Goal: Task Accomplishment & Management: Complete application form

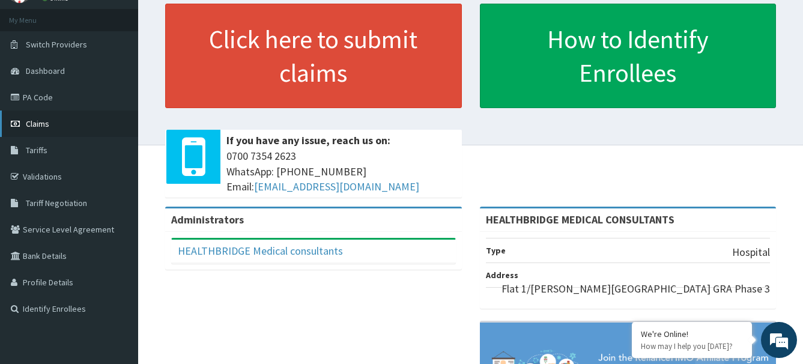
click at [57, 124] on link "Claims" at bounding box center [69, 123] width 138 height 26
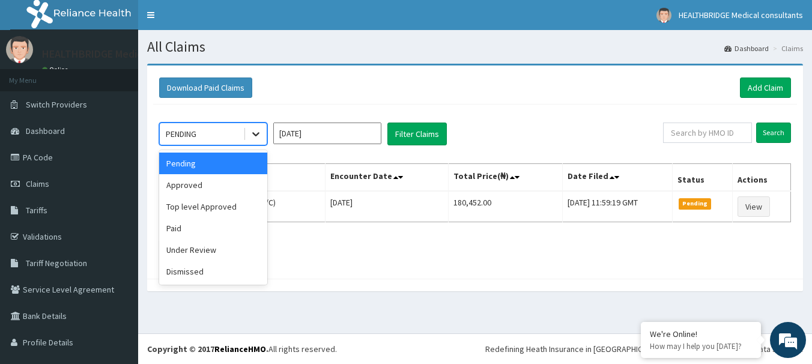
click at [255, 134] on icon at bounding box center [256, 134] width 12 height 12
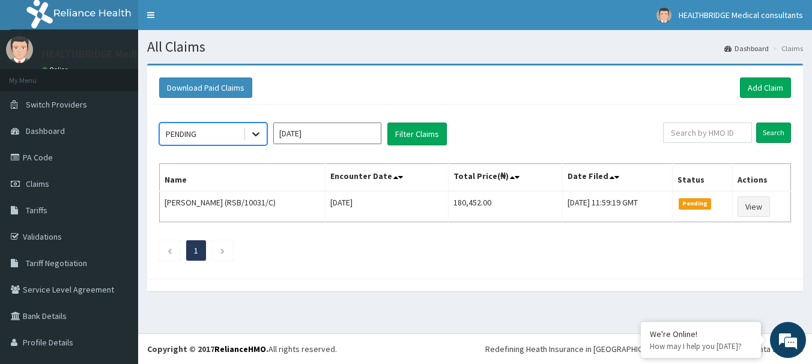
click at [255, 134] on icon at bounding box center [256, 134] width 12 height 12
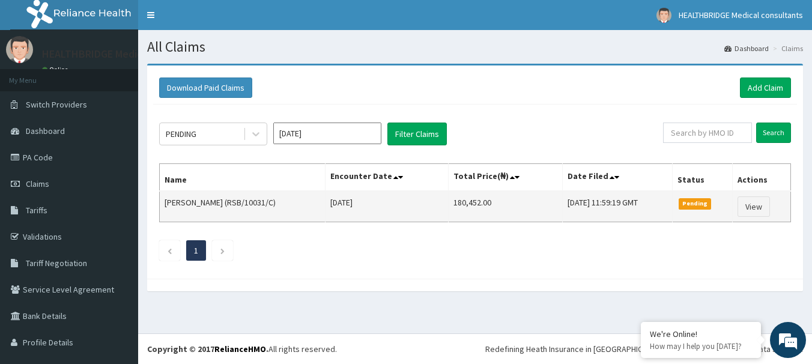
click at [243, 203] on td "Mckenzie Georgewill (RSB/10031/C)" at bounding box center [243, 206] width 166 height 31
drag, startPoint x: 246, startPoint y: 202, endPoint x: 285, endPoint y: 202, distance: 38.4
click at [285, 202] on td "Mckenzie Georgewill (RSB/10031/C)" at bounding box center [243, 206] width 166 height 31
copy td "RSB/10031/C)"
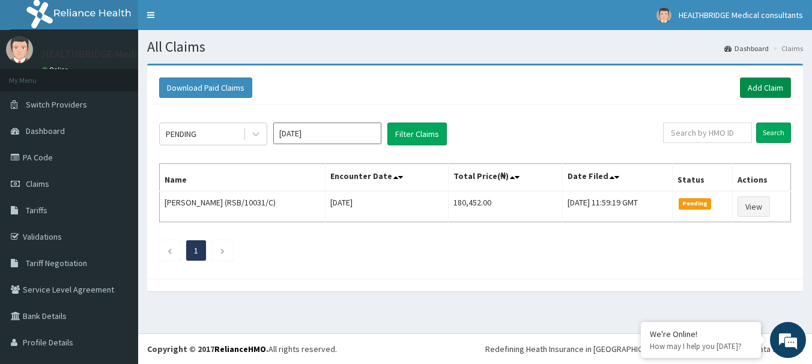
click at [746, 86] on link "Add Claim" at bounding box center [765, 87] width 51 height 20
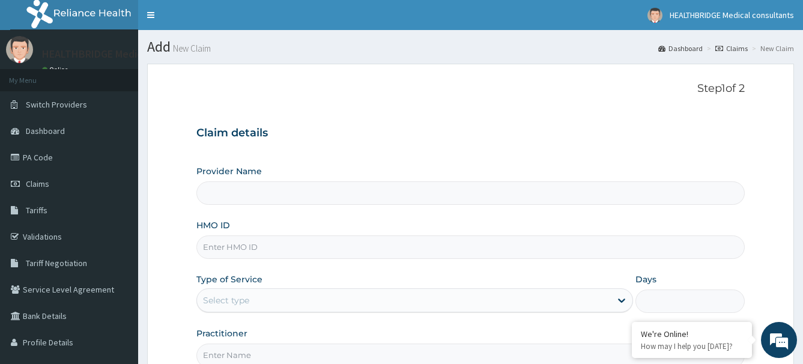
type input "HEALTHBRIDGE MEDICAL CONSULTANTS"
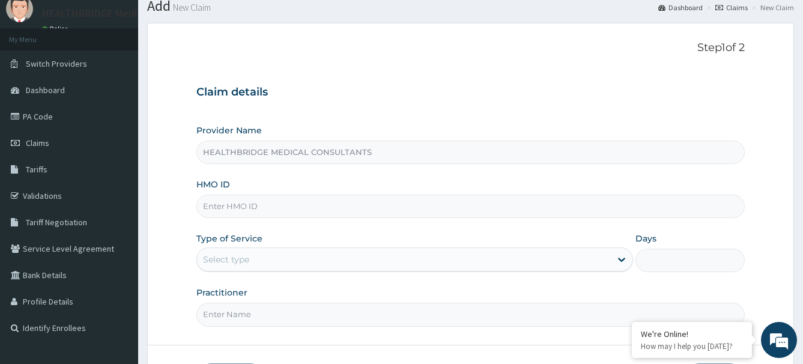
scroll to position [60, 0]
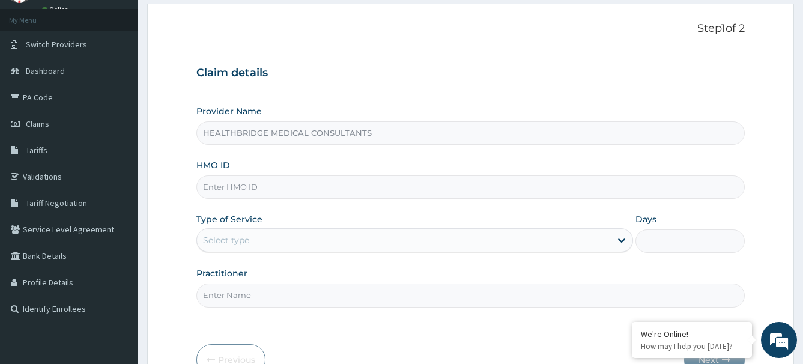
click at [251, 190] on input "HMO ID" at bounding box center [470, 186] width 549 height 23
paste input "RSB/10031/C)"
type input "RSB/10031/C"
click at [306, 207] on div "Provider Name HEALTHBRIDGE MEDICAL CONSULTANTS HMO ID RSB/10031/C Type of Servi…" at bounding box center [470, 206] width 549 height 202
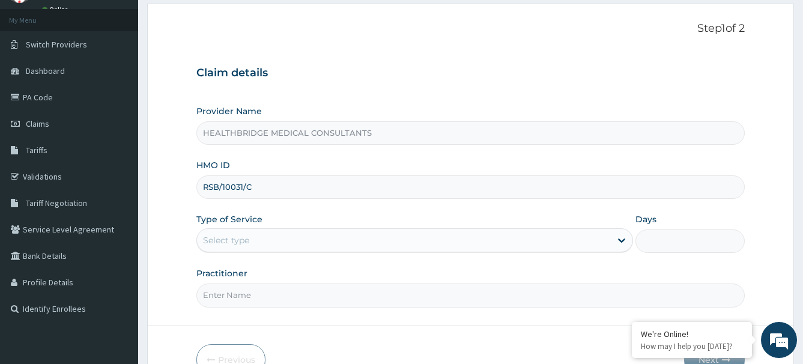
click at [275, 241] on div "Select type" at bounding box center [404, 240] width 414 height 19
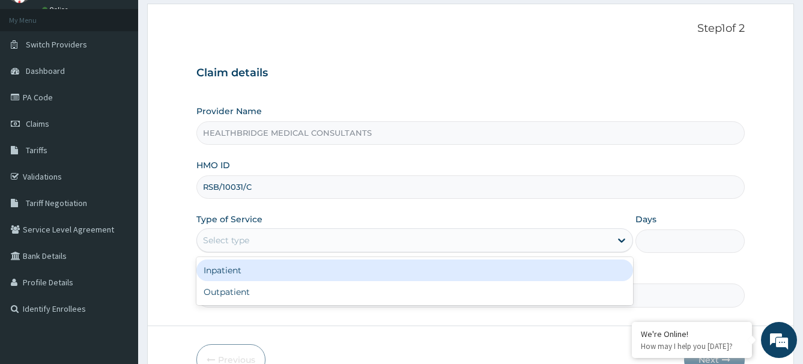
click at [229, 268] on div "Inpatient" at bounding box center [414, 270] width 437 height 22
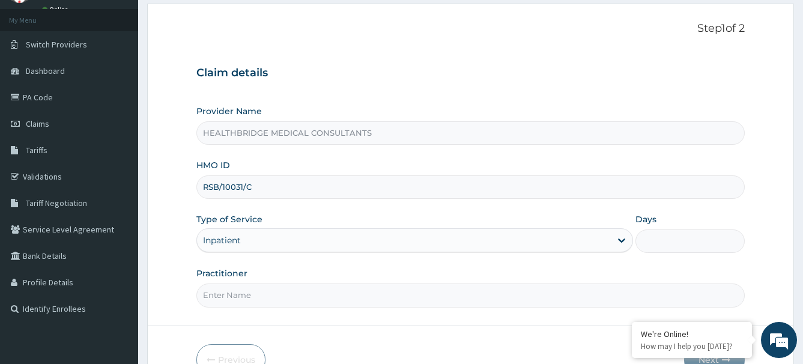
click at [678, 246] on input "Days" at bounding box center [689, 240] width 109 height 23
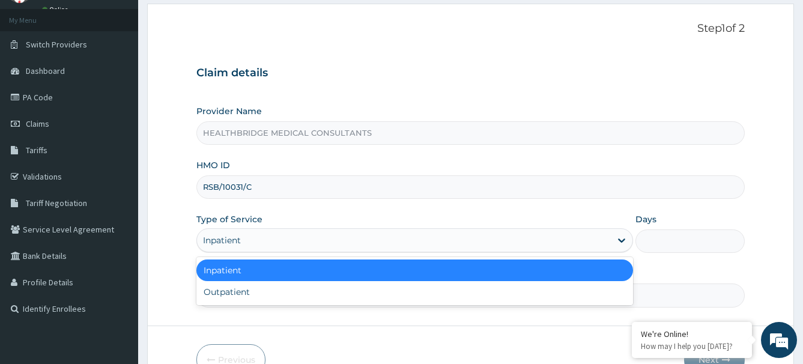
click at [243, 237] on div "Inpatient" at bounding box center [404, 240] width 414 height 19
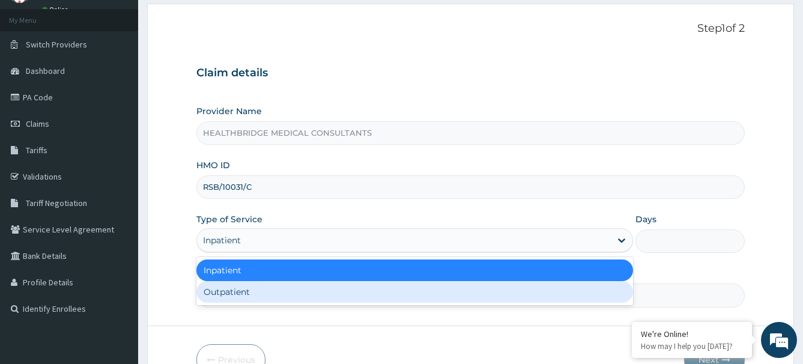
click at [244, 293] on div "Outpatient" at bounding box center [414, 292] width 437 height 22
type input "1"
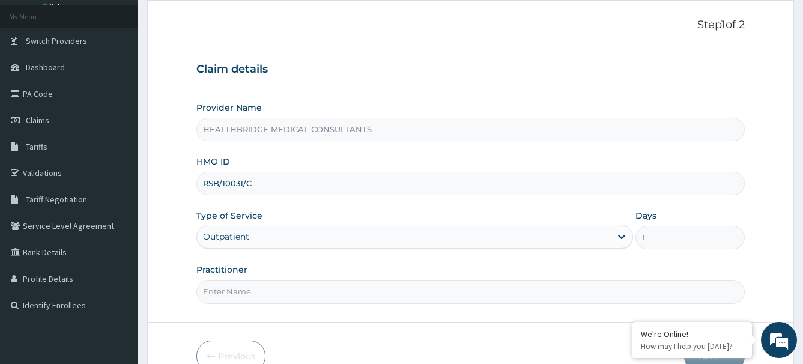
scroll to position [120, 0]
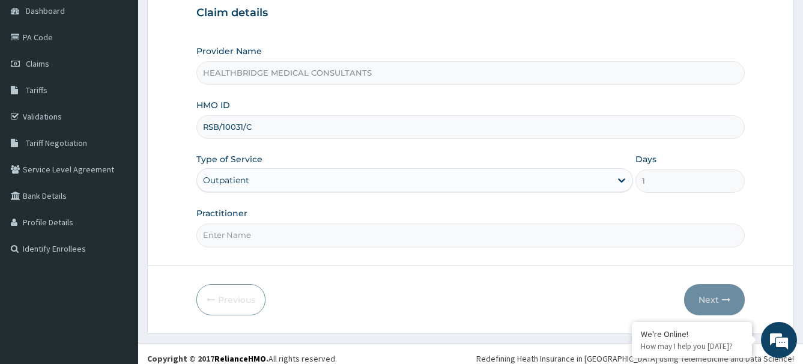
click at [239, 239] on input "Practitioner" at bounding box center [470, 234] width 549 height 23
type input "KELVIN"
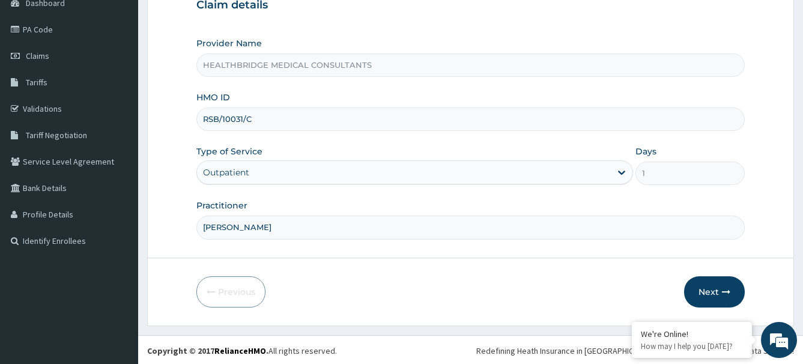
scroll to position [130, 0]
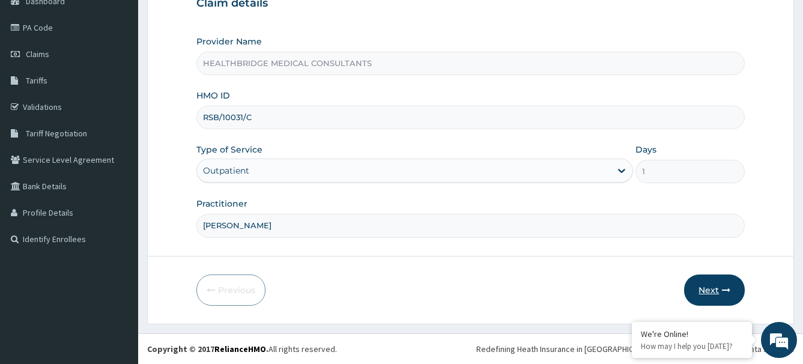
click at [708, 289] on button "Next" at bounding box center [714, 289] width 61 height 31
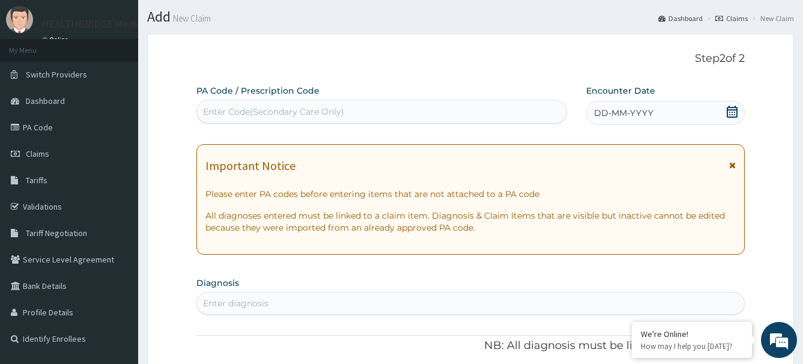
scroll to position [0, 0]
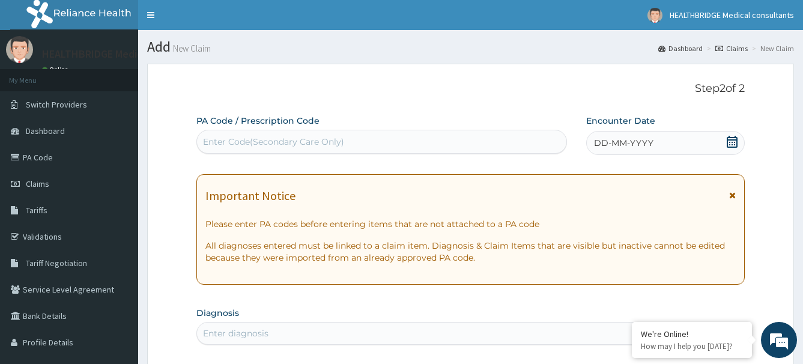
click at [265, 134] on div "Enter Code(Secondary Care Only)" at bounding box center [381, 141] width 369 height 19
click at [731, 140] on icon at bounding box center [731, 142] width 11 height 12
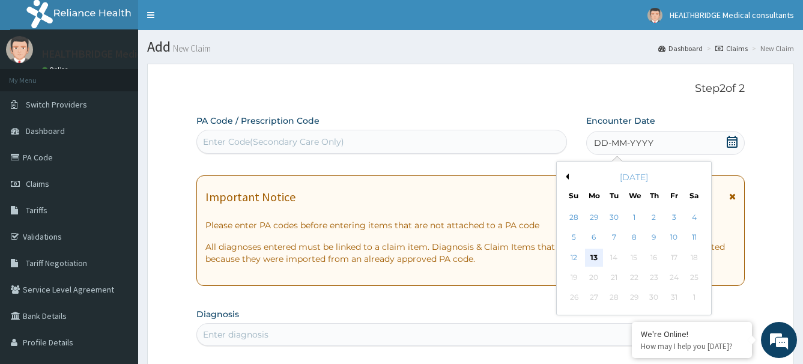
click at [591, 255] on div "13" at bounding box center [594, 258] width 18 height 18
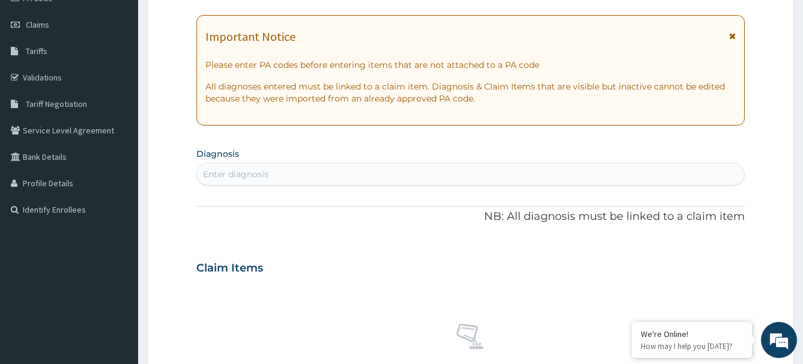
scroll to position [180, 0]
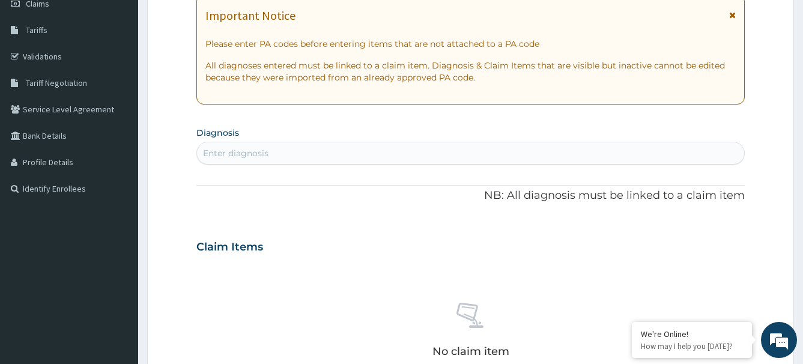
click at [255, 159] on div "Enter diagnosis" at bounding box center [235, 153] width 65 height 12
type input "chest pain"
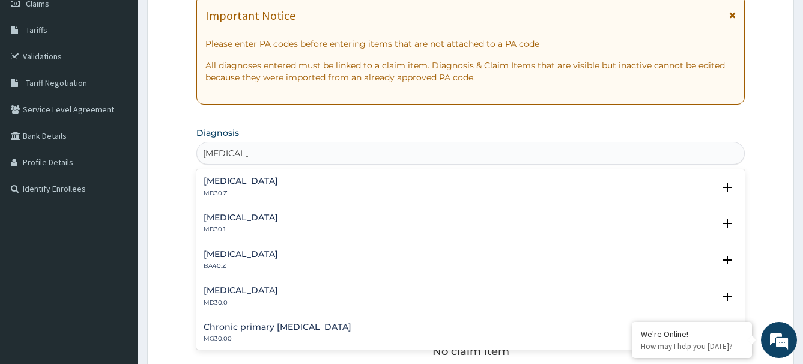
click at [249, 181] on h4 "Chest pain, unspecified" at bounding box center [241, 181] width 74 height 9
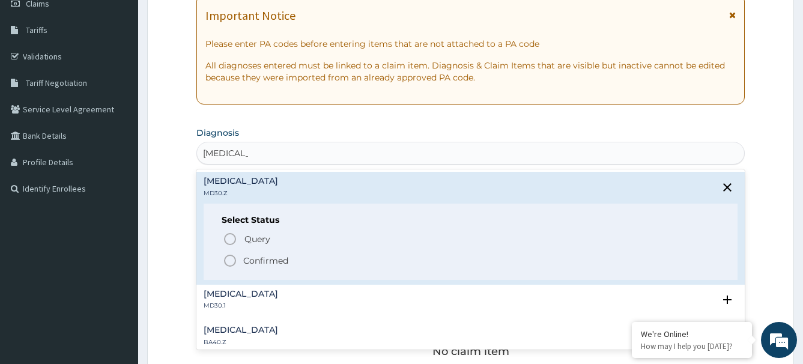
click at [229, 258] on icon "status option filled" at bounding box center [230, 260] width 14 height 14
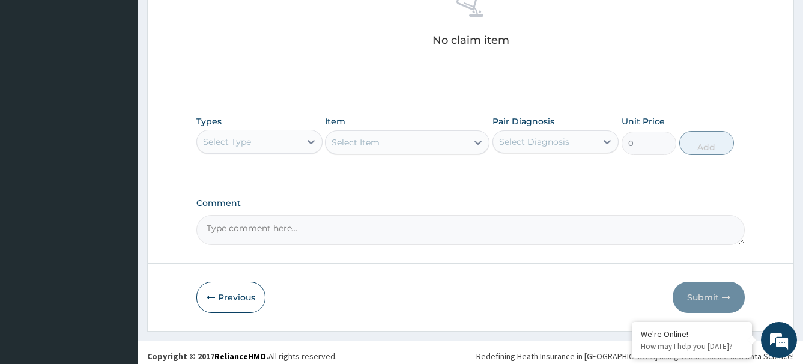
scroll to position [502, 0]
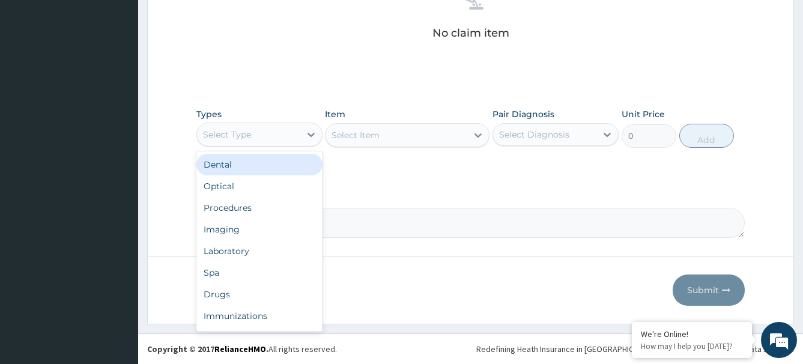
click at [259, 137] on div "Select Type" at bounding box center [248, 134] width 103 height 19
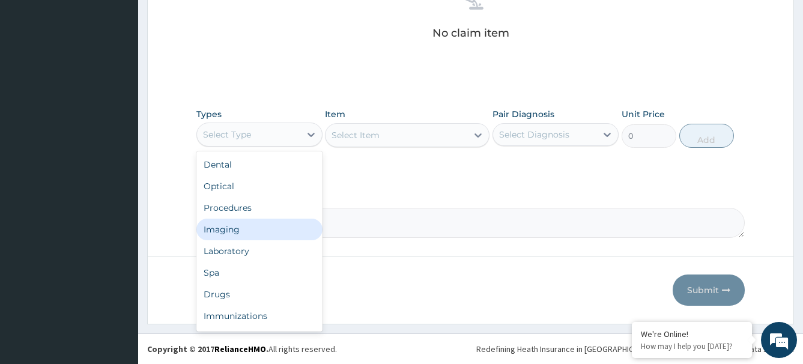
click at [229, 225] on div "Imaging" at bounding box center [259, 230] width 126 height 22
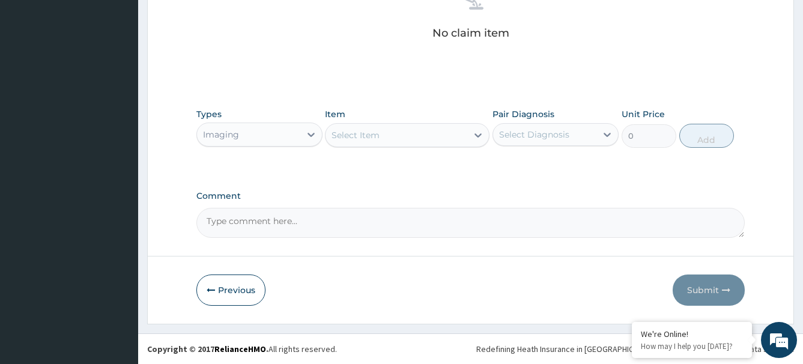
click at [379, 142] on div "Select Item" at bounding box center [396, 134] width 142 height 19
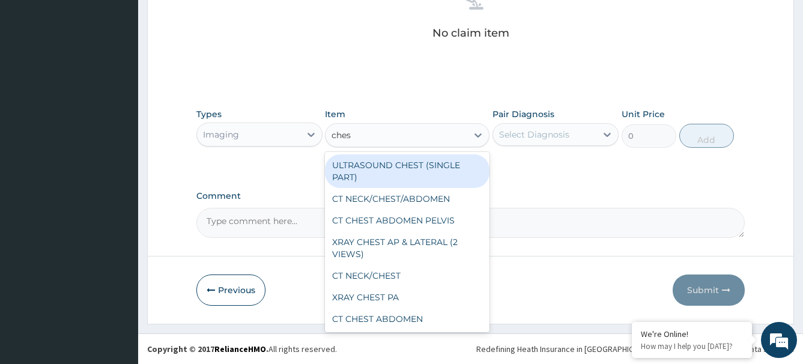
type input "chest"
click at [381, 132] on div "chest" at bounding box center [396, 134] width 142 height 19
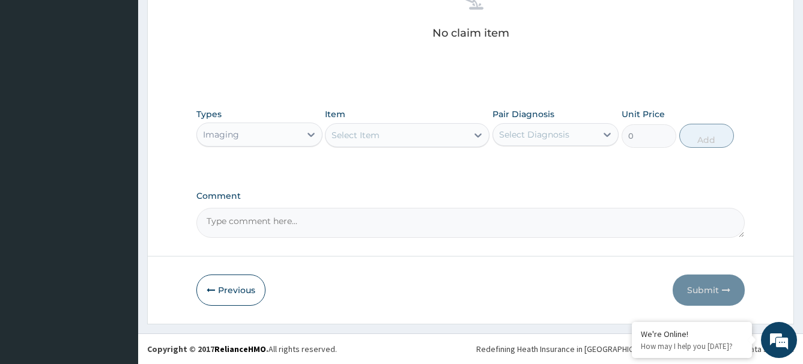
click at [381, 133] on div "Select Item" at bounding box center [396, 134] width 142 height 19
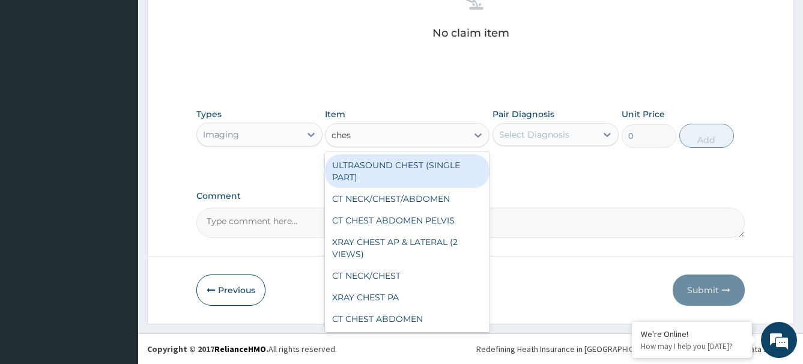
type input "chest"
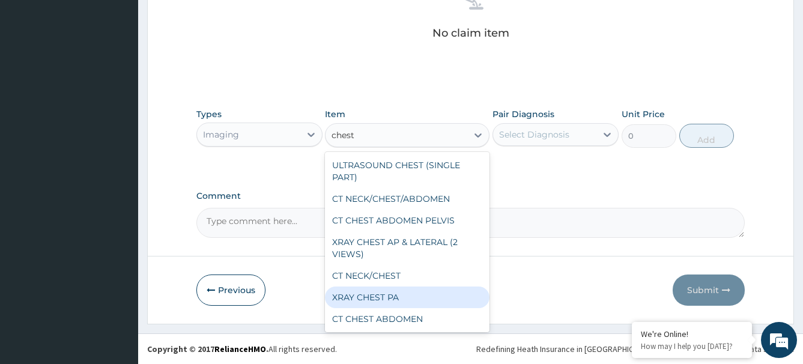
click at [385, 294] on div "XRAY CHEST PA" at bounding box center [407, 297] width 165 height 22
type input "7699.999999999999"
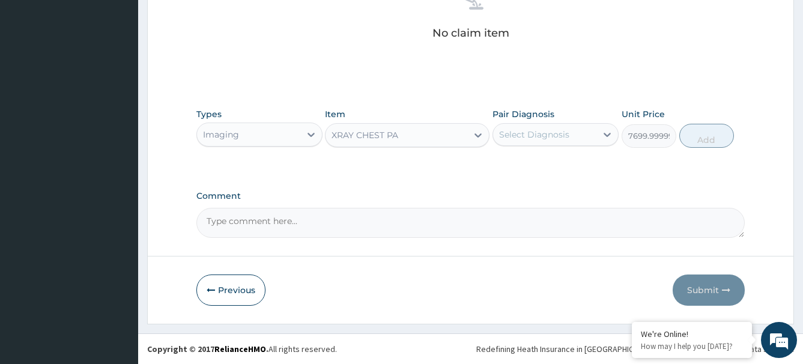
click at [548, 137] on div "Select Diagnosis" at bounding box center [534, 134] width 70 height 12
click at [527, 145] on div "Select Diagnosis" at bounding box center [555, 134] width 126 height 23
click at [502, 168] on input "checkbox" at bounding box center [504, 164] width 8 height 8
checkbox input "true"
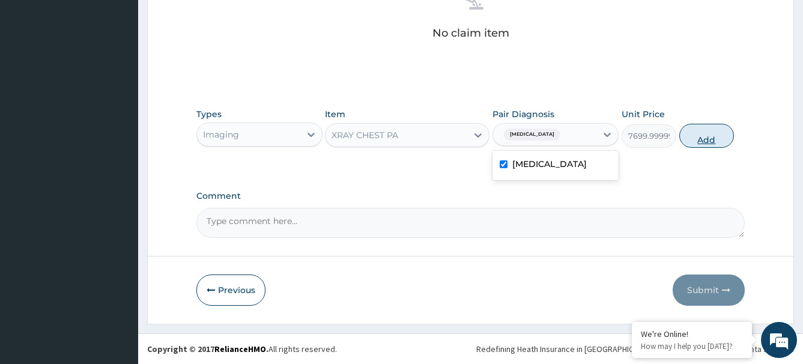
click at [701, 138] on button "Add" at bounding box center [706, 136] width 55 height 24
type input "0"
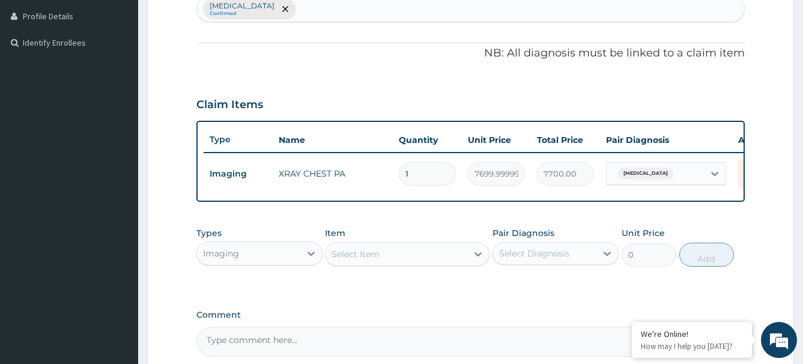
scroll to position [394, 0]
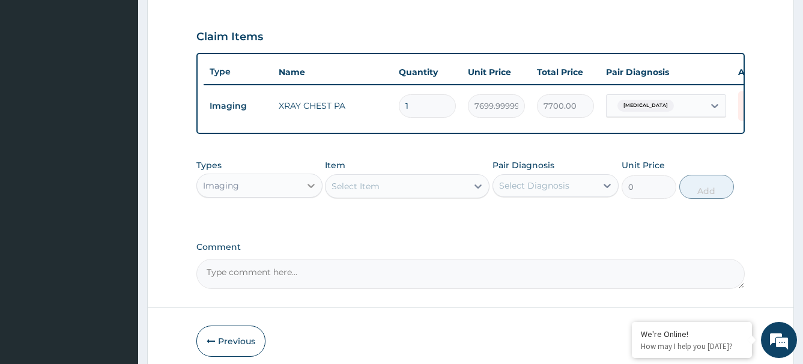
click at [305, 192] on icon at bounding box center [311, 186] width 12 height 12
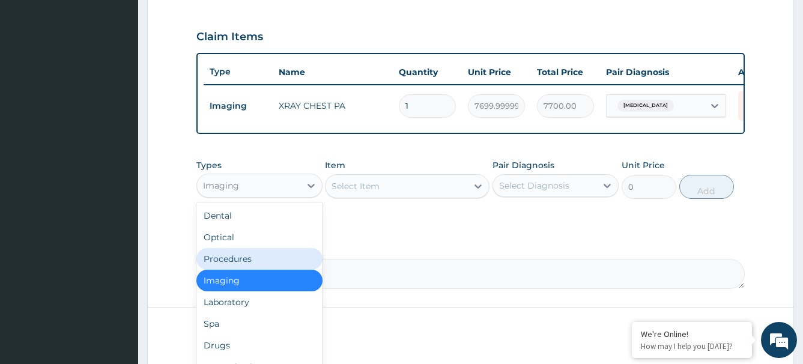
click at [240, 268] on div "Procedures" at bounding box center [259, 259] width 126 height 22
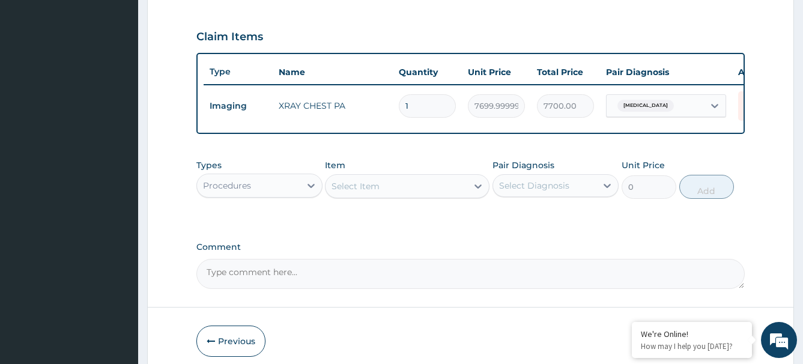
click at [363, 192] on div "Select Item" at bounding box center [355, 186] width 48 height 12
click at [367, 192] on div "Select Item" at bounding box center [355, 186] width 48 height 12
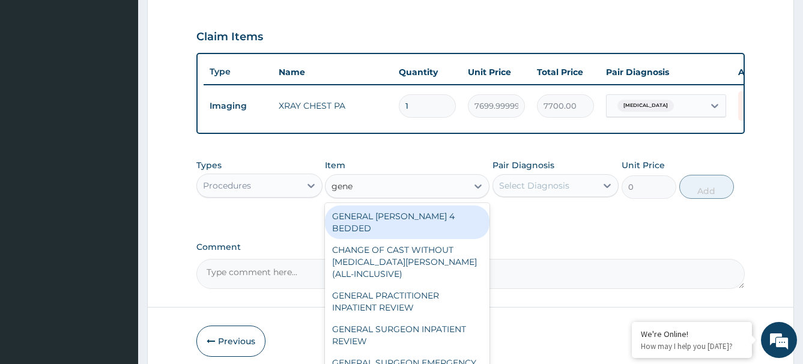
type input "gener"
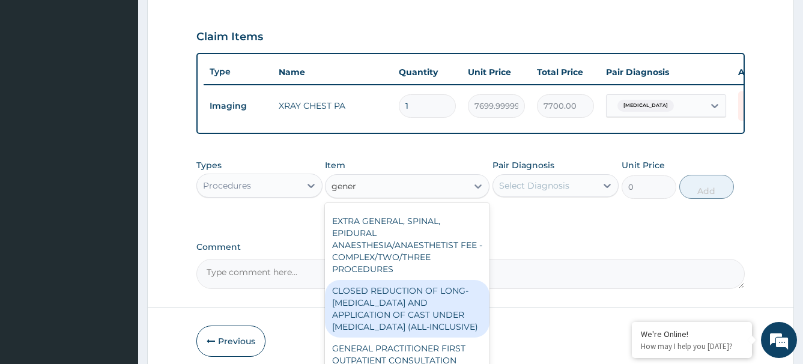
scroll to position [336, 0]
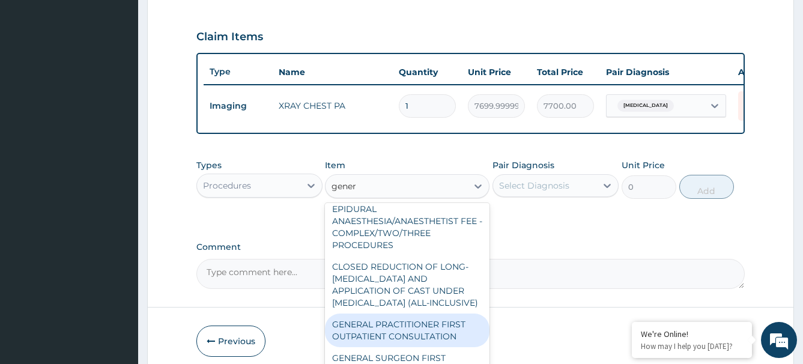
click at [402, 336] on div "GENERAL PRACTITIONER FIRST OUTPATIENT CONSULTATION" at bounding box center [407, 330] width 165 height 34
type input "4500"
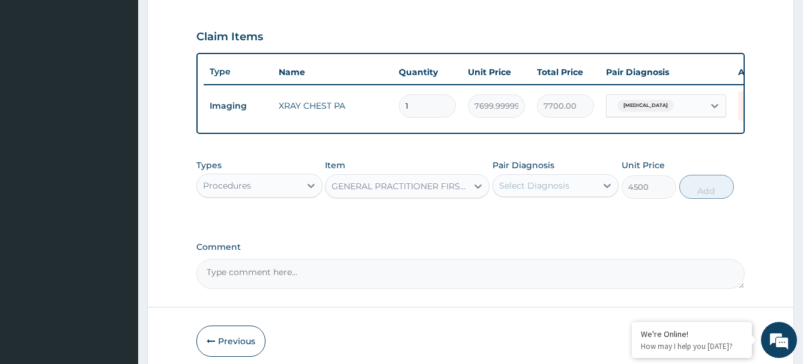
click at [528, 192] on div "Select Diagnosis" at bounding box center [534, 186] width 70 height 12
click at [504, 219] on input "checkbox" at bounding box center [504, 215] width 8 height 8
checkbox input "true"
click at [707, 199] on button "Add" at bounding box center [706, 187] width 55 height 24
type input "0"
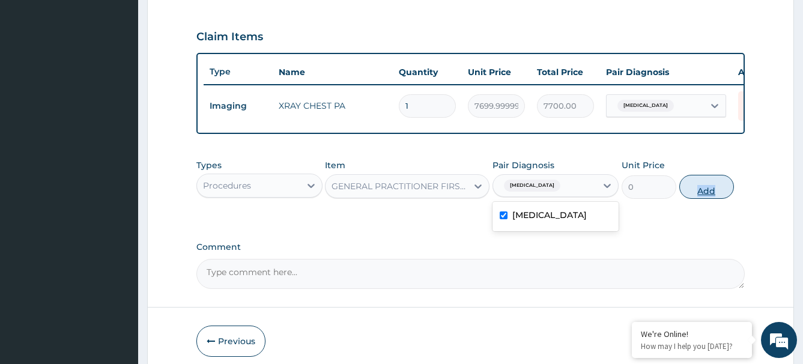
click at [707, 203] on div "PA Code / Prescription Code Enter Code(Secondary Care Only) Encounter Date 13-1…" at bounding box center [470, 5] width 549 height 568
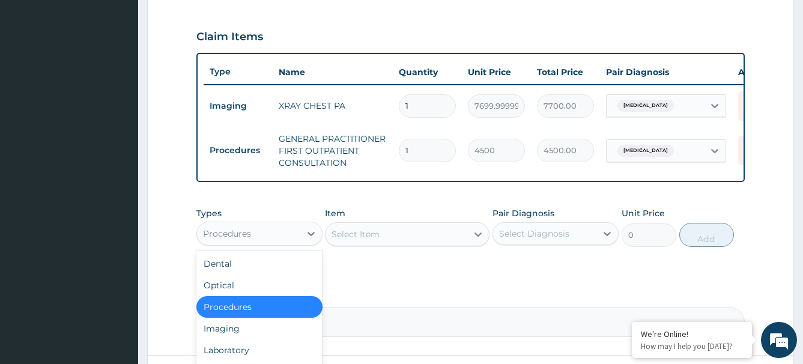
drag, startPoint x: 289, startPoint y: 243, endPoint x: 270, endPoint y: 259, distance: 25.5
click at [289, 243] on div "Procedures" at bounding box center [248, 233] width 103 height 19
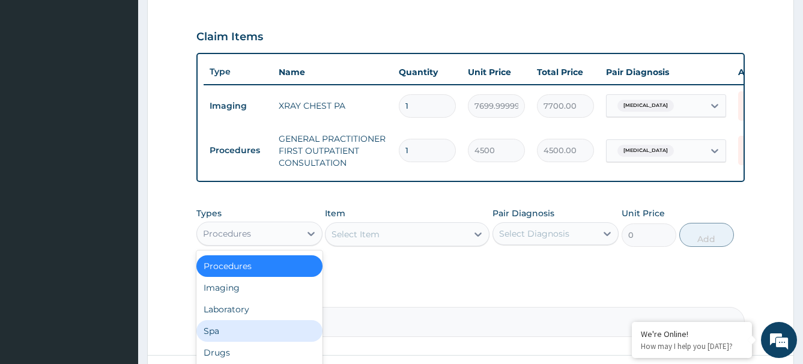
scroll to position [11, 0]
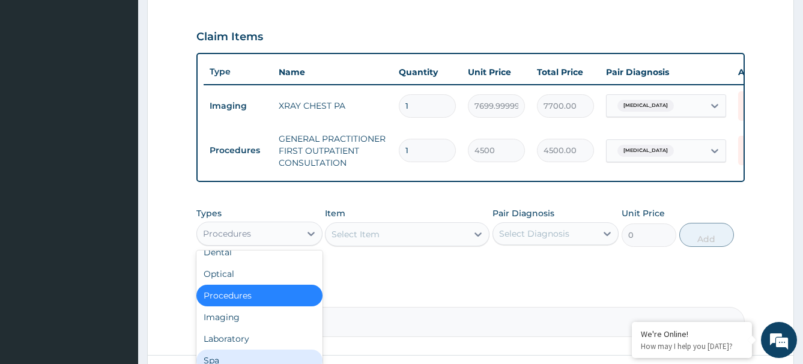
drag, startPoint x: 329, startPoint y: 283, endPoint x: 283, endPoint y: 286, distance: 45.7
click at [329, 283] on div "PA Code / Prescription Code Enter Code(Secondary Care Only) Encounter Date 13-1…" at bounding box center [470, 29] width 549 height 616
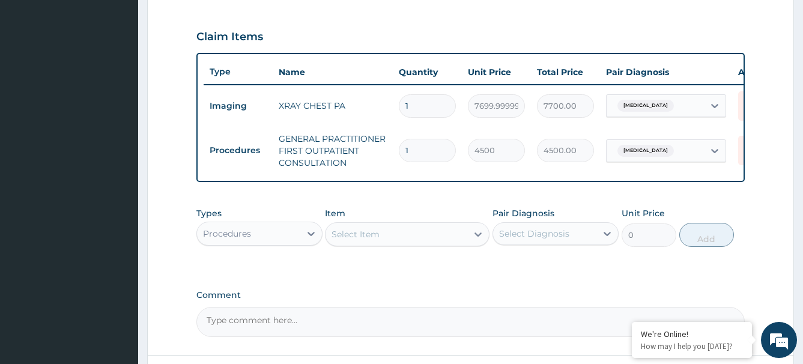
scroll to position [502, 0]
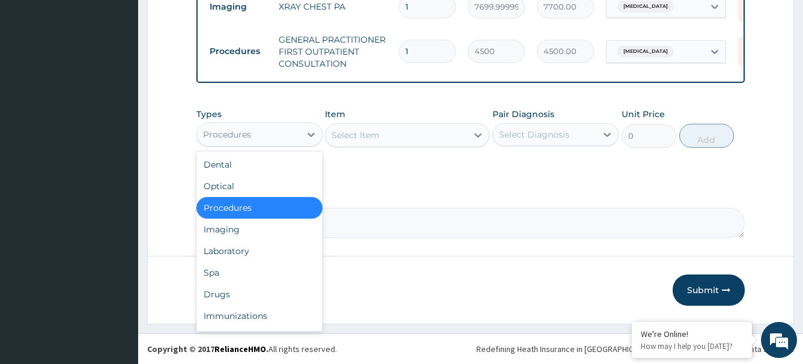
drag, startPoint x: 265, startPoint y: 131, endPoint x: 260, endPoint y: 147, distance: 16.3
click at [265, 132] on div "Procedures" at bounding box center [248, 134] width 103 height 19
click at [224, 296] on div "Drugs" at bounding box center [259, 294] width 126 height 22
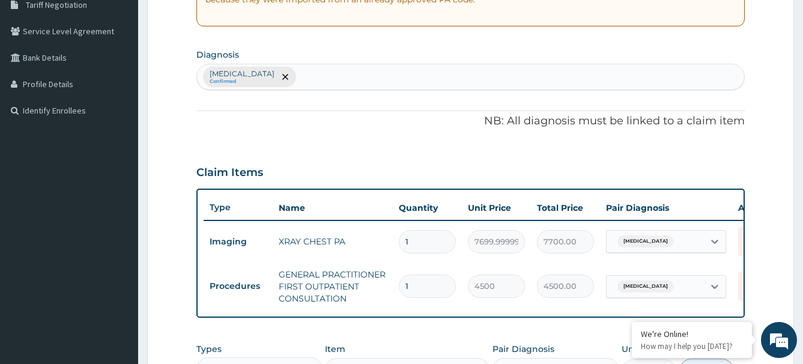
scroll to position [142, 0]
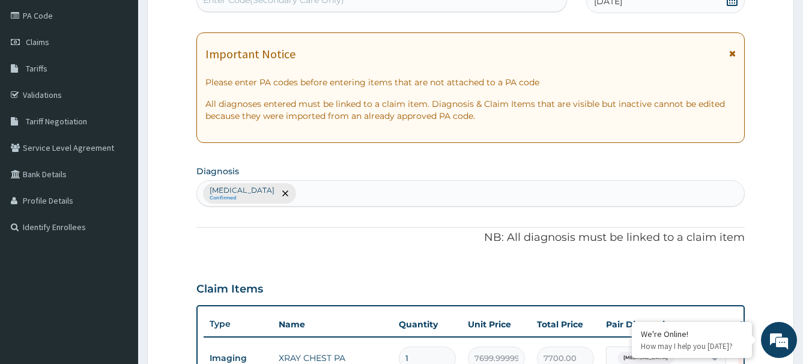
click at [345, 193] on div "Chest pain, unspecified Confirmed" at bounding box center [471, 193] width 548 height 25
type input "malaria"
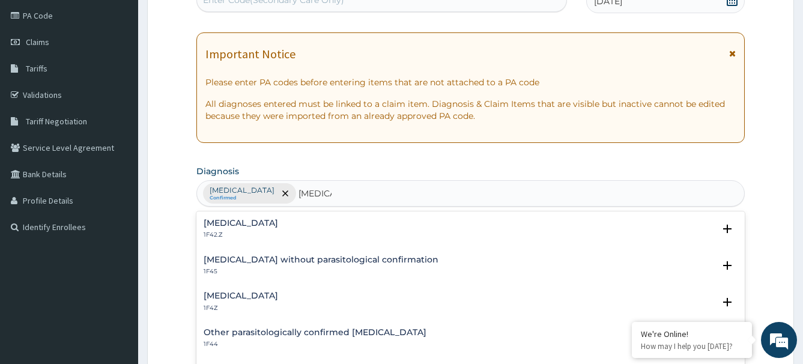
click at [252, 301] on div "Malaria, unspecified 1F4Z" at bounding box center [241, 301] width 74 height 21
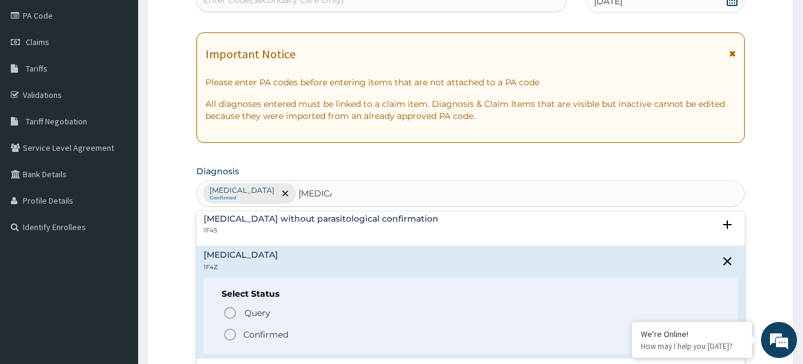
scroll to position [60, 0]
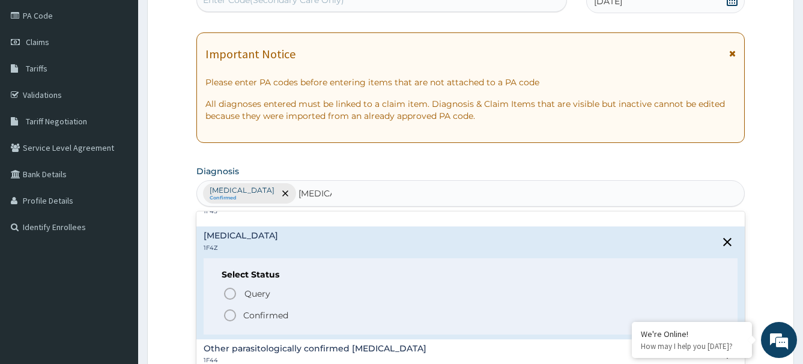
click at [228, 315] on icon "status option filled" at bounding box center [230, 315] width 14 height 14
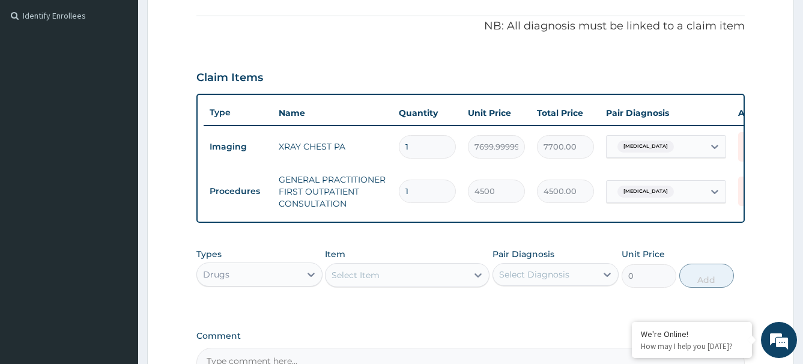
scroll to position [382, 0]
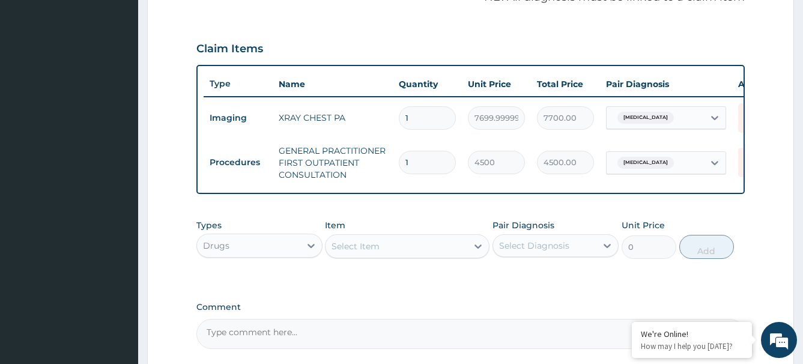
click at [361, 252] on div "Select Item" at bounding box center [355, 246] width 48 height 12
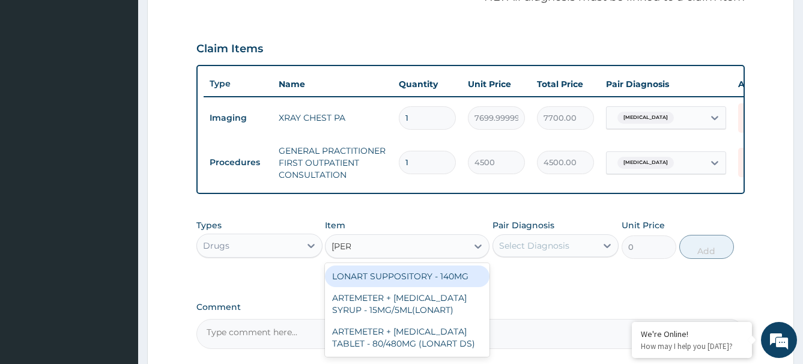
type input "lonar"
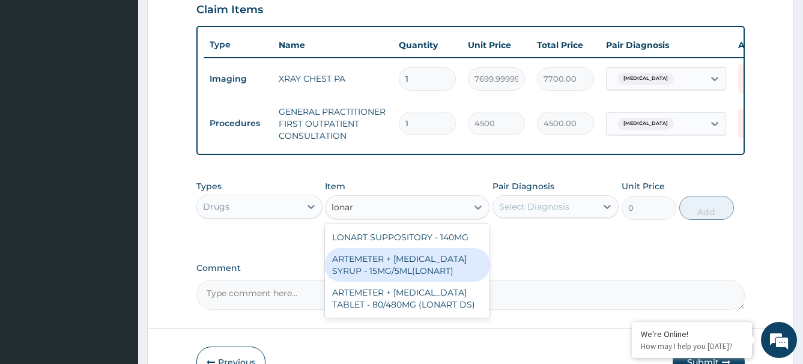
scroll to position [442, 0]
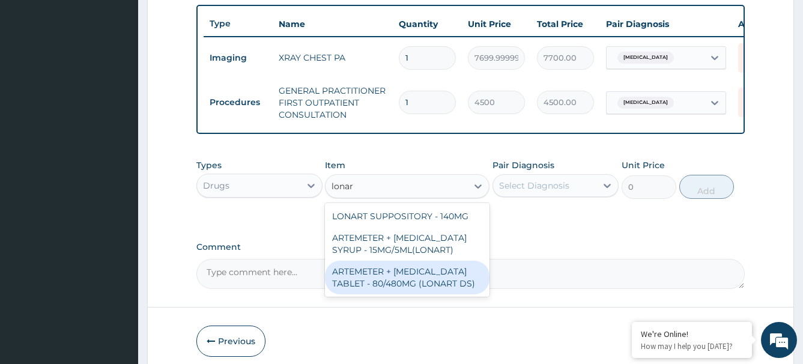
click at [411, 289] on div "ARTEMETER + LUMEFANTRINE TABLET - 80/480MG (LONART DS)" at bounding box center [407, 278] width 165 height 34
type input "672"
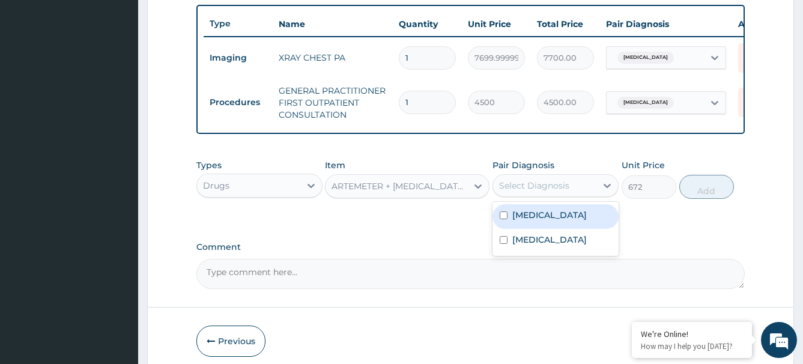
click at [585, 195] on div "Select Diagnosis" at bounding box center [544, 185] width 103 height 19
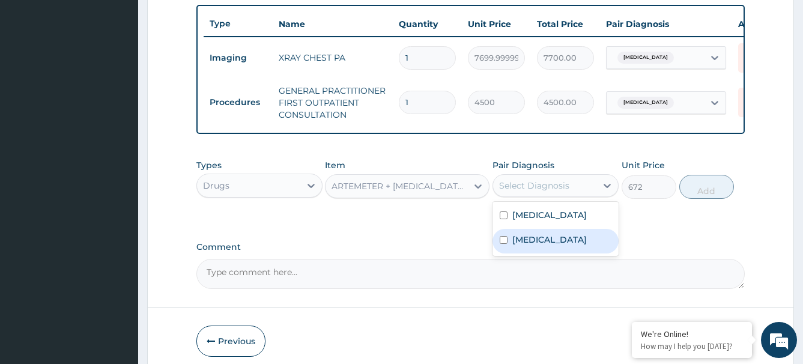
click at [501, 244] on input "checkbox" at bounding box center [504, 240] width 8 height 8
checkbox input "true"
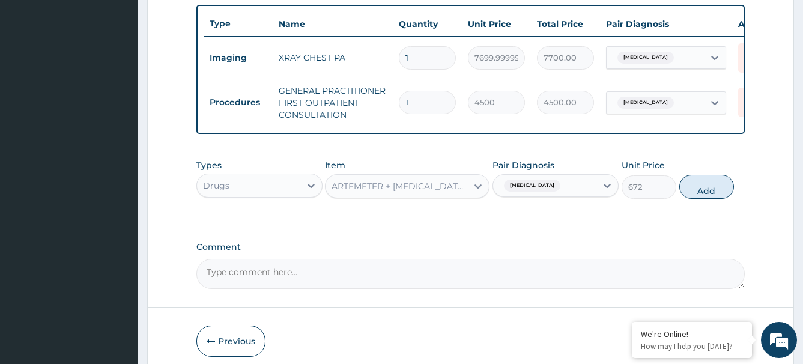
click at [707, 199] on button "Add" at bounding box center [706, 187] width 55 height 24
type input "0"
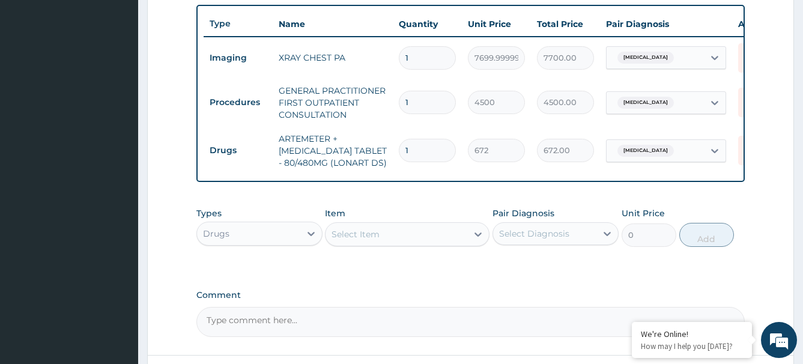
type input "0.00"
type input "6"
type input "4032.00"
type input "6"
click at [427, 215] on div "Types Drugs Item Select Item Pair Diagnosis Select Diagnosis Unit Price 0 Add" at bounding box center [470, 227] width 549 height 52
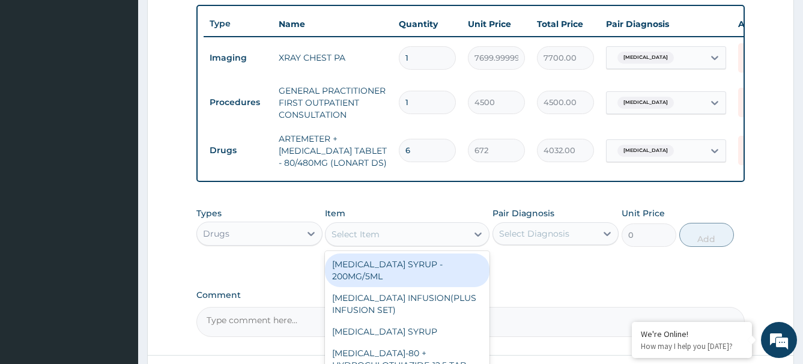
click at [354, 240] on div "Select Item" at bounding box center [355, 234] width 48 height 12
type input "parac"
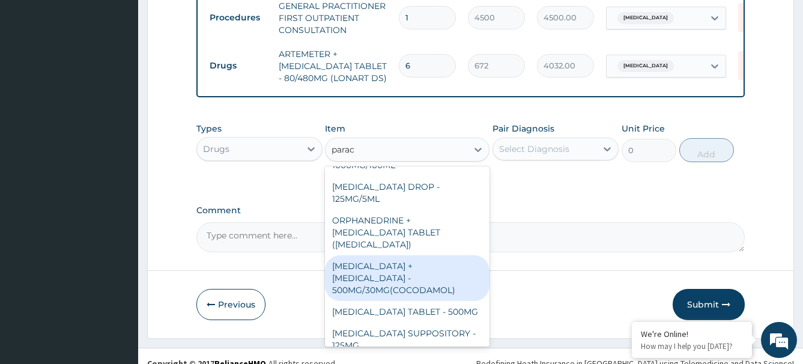
scroll to position [550, 0]
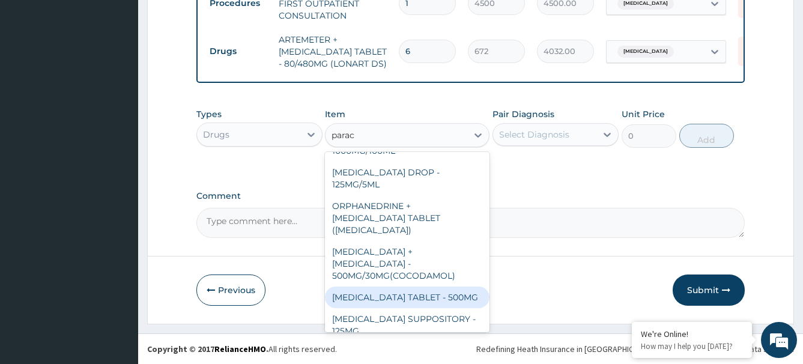
click at [441, 286] on div "PARACETAMOL TABLET - 500MG" at bounding box center [407, 297] width 165 height 22
type input "38.400000000000006"
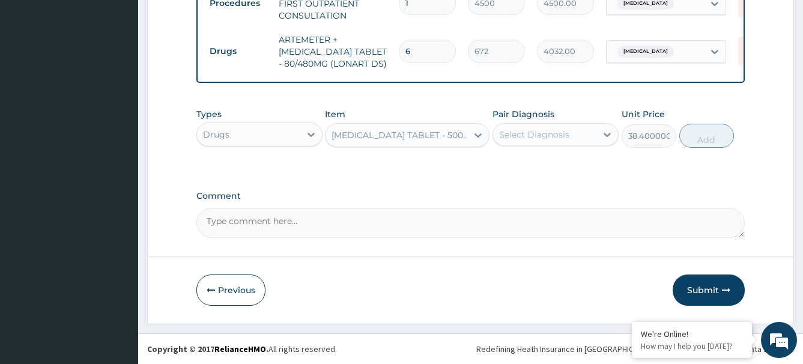
click at [550, 134] on div "Select Diagnosis" at bounding box center [534, 134] width 70 height 12
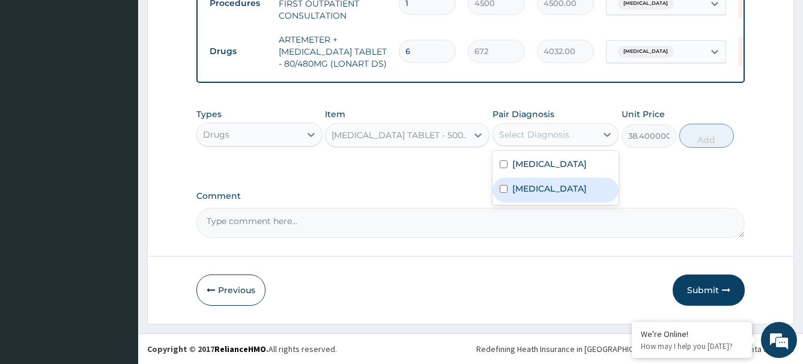
click at [504, 193] on input "checkbox" at bounding box center [504, 189] width 8 height 8
checkbox input "true"
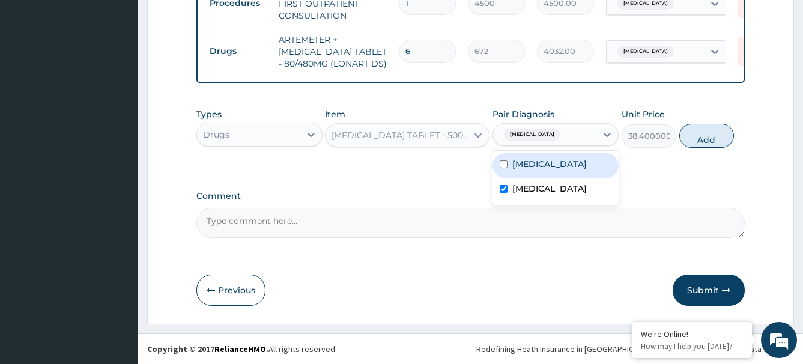
click at [706, 136] on button "Add" at bounding box center [706, 136] width 55 height 24
type input "0"
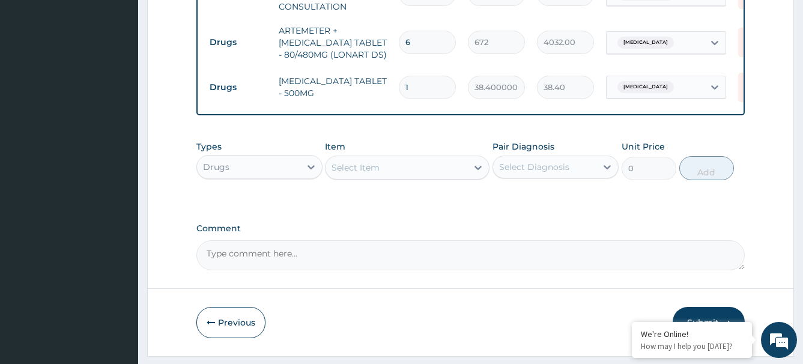
type input "18"
type input "691.20"
type input "18"
click at [265, 175] on div "Drugs" at bounding box center [248, 166] width 103 height 19
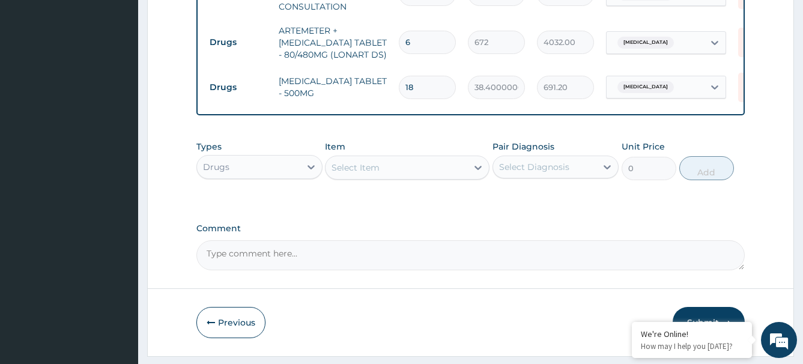
click at [273, 177] on div "Drugs" at bounding box center [248, 166] width 103 height 19
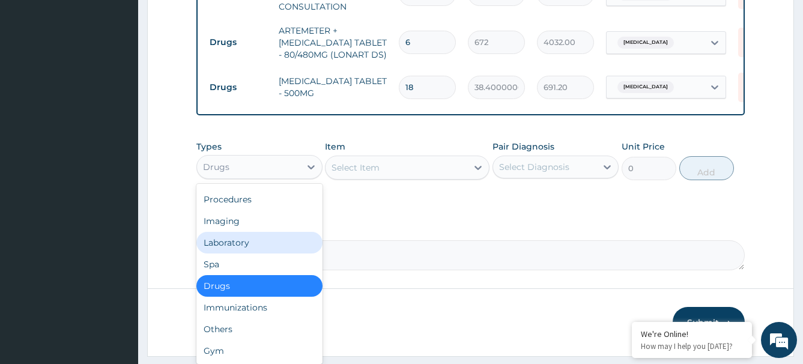
scroll to position [0, 0]
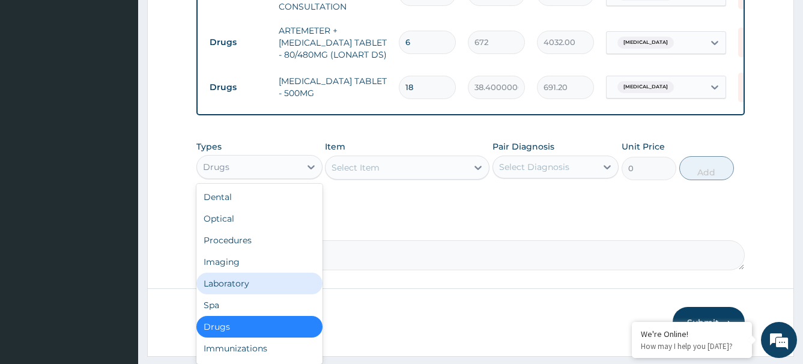
click at [234, 291] on div "Laboratory" at bounding box center [259, 284] width 126 height 22
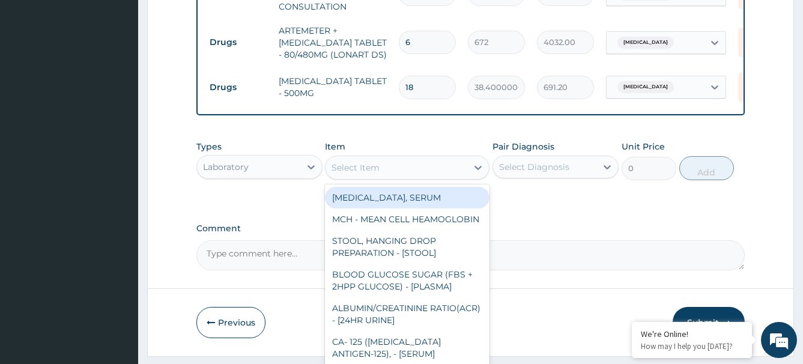
click at [386, 177] on div "Select Item" at bounding box center [396, 167] width 142 height 19
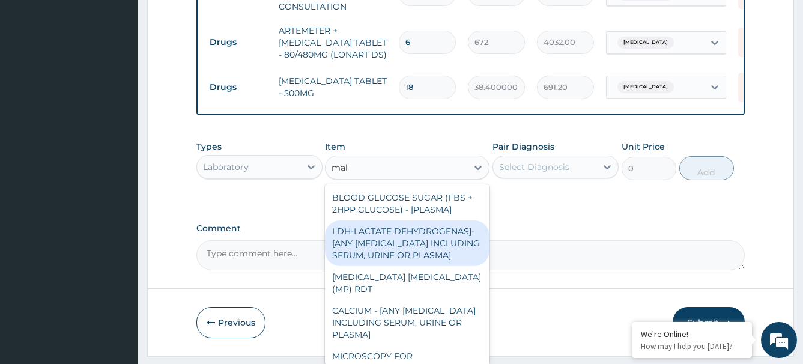
type input "mala"
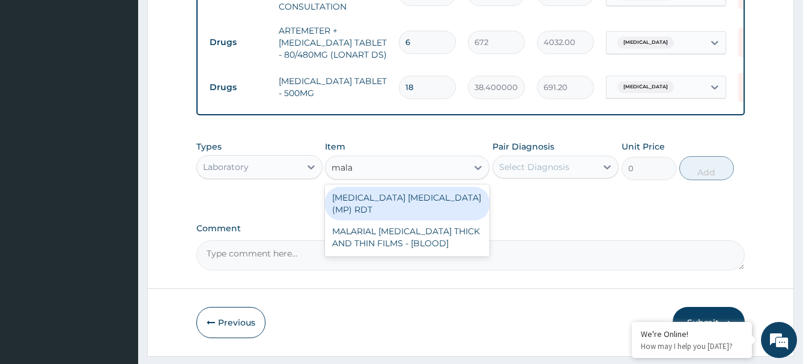
click at [427, 207] on div "MALARIA PARASITE (MP) RDT" at bounding box center [407, 204] width 165 height 34
type input "2400"
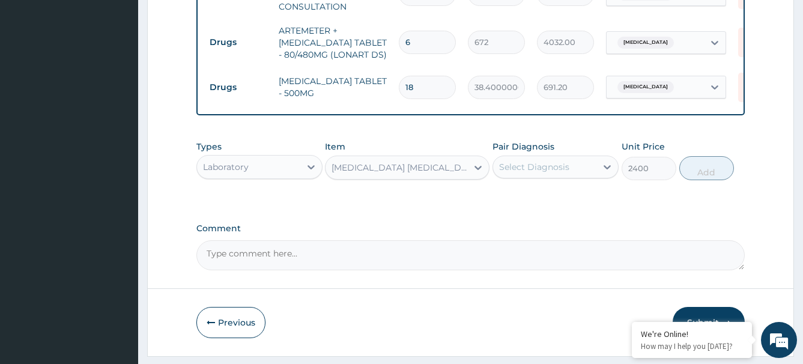
click at [543, 178] on div "Select Diagnosis" at bounding box center [555, 166] width 126 height 23
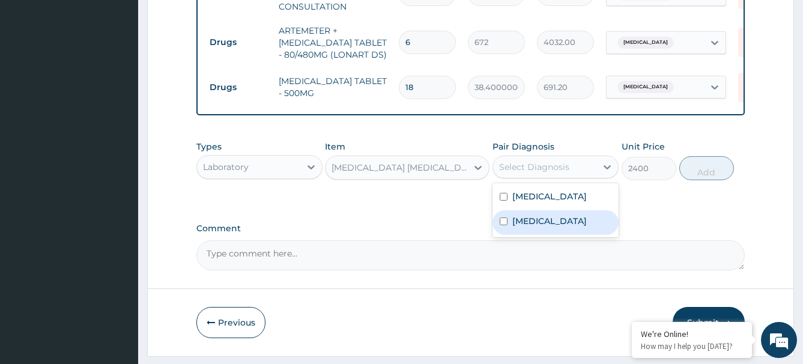
click at [504, 225] on input "checkbox" at bounding box center [504, 221] width 8 height 8
click at [506, 225] on input "checkbox" at bounding box center [504, 221] width 8 height 8
checkbox input "true"
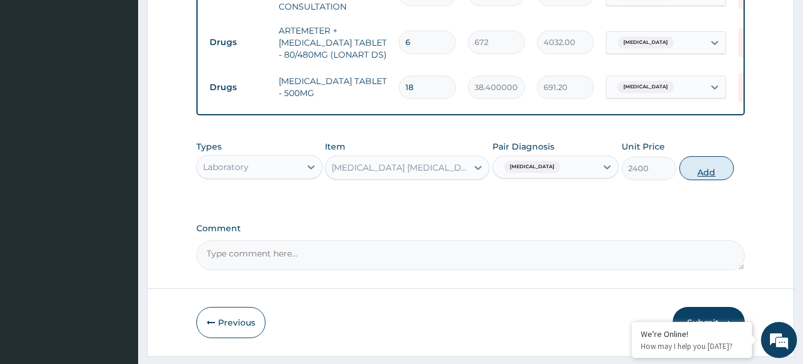
click at [692, 180] on button "Add" at bounding box center [706, 168] width 55 height 24
type input "0"
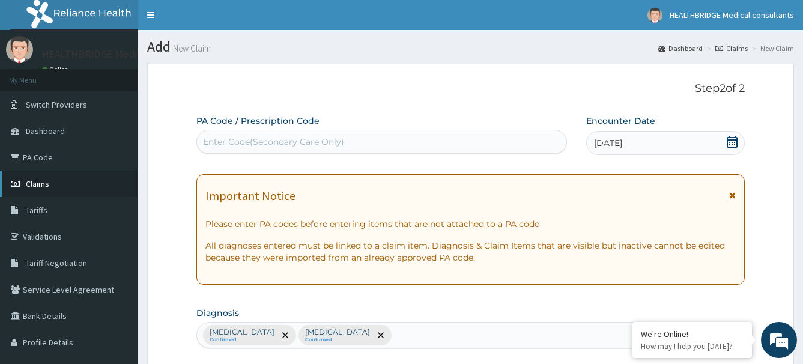
click at [54, 184] on link "Claims" at bounding box center [69, 184] width 138 height 26
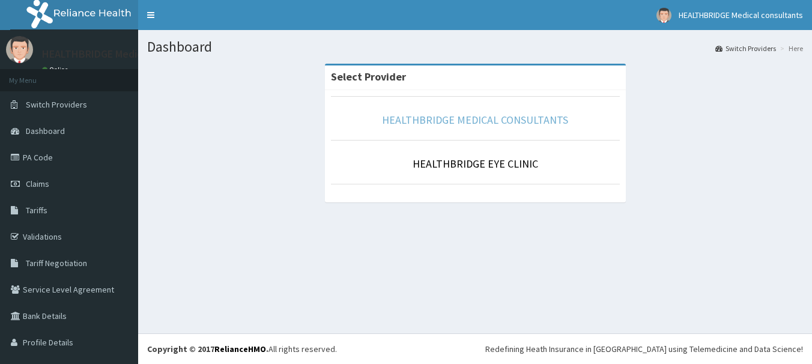
click at [486, 125] on link "HEALTHBRIDGE MEDICAL CONSULTANTS" at bounding box center [475, 120] width 186 height 14
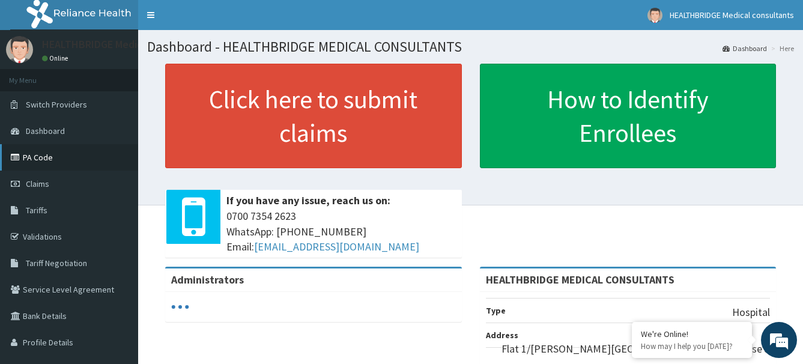
click at [49, 157] on link "PA Code" at bounding box center [69, 157] width 138 height 26
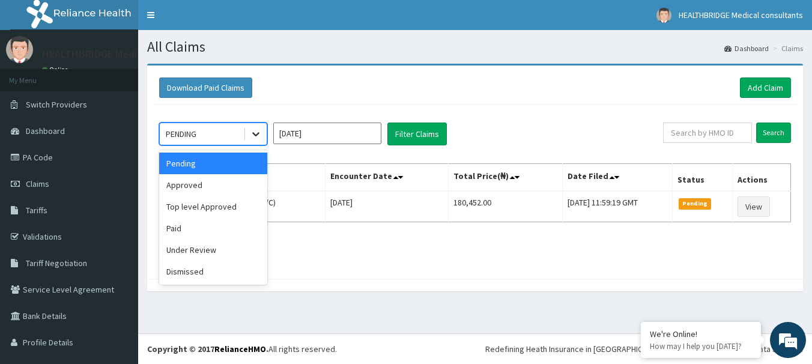
click at [251, 130] on icon at bounding box center [256, 134] width 12 height 12
click at [204, 189] on div "Approved" at bounding box center [213, 185] width 108 height 22
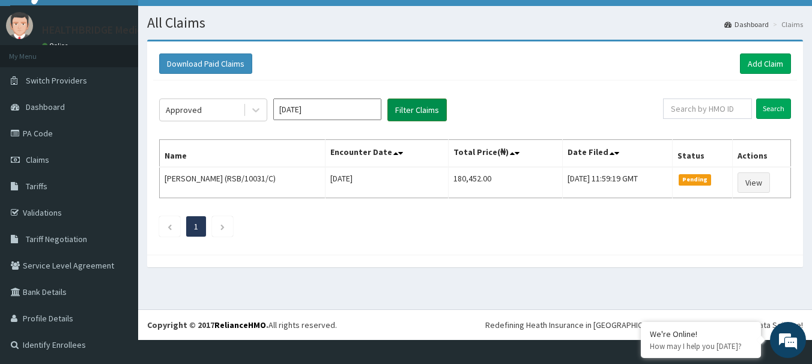
click at [418, 113] on button "Filter Claims" at bounding box center [416, 109] width 59 height 23
